Goal: Navigation & Orientation: Find specific page/section

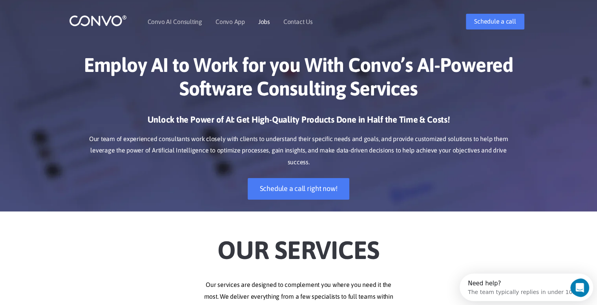
click at [267, 16] on li "Jobs" at bounding box center [264, 22] width 12 height 34
click at [265, 20] on link "Jobs" at bounding box center [264, 21] width 12 height 6
